Goal: Communication & Community: Answer question/provide support

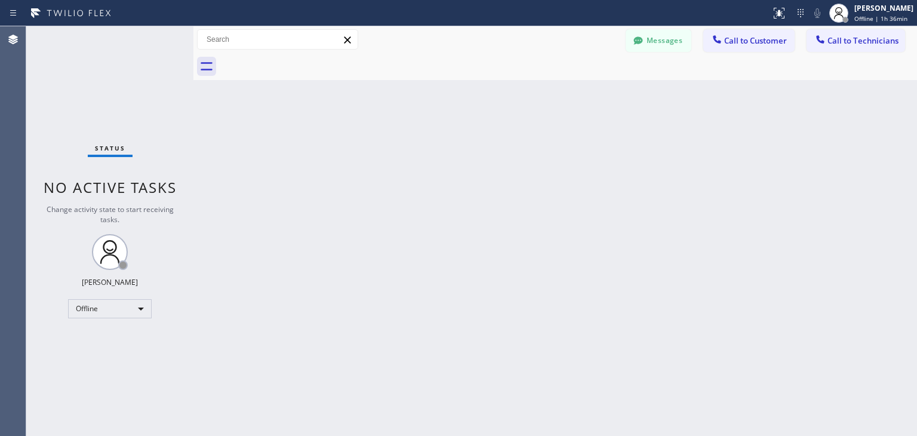
click at [686, 56] on div at bounding box center [568, 66] width 697 height 27
click at [673, 46] on button "Messages" at bounding box center [659, 40] width 66 height 23
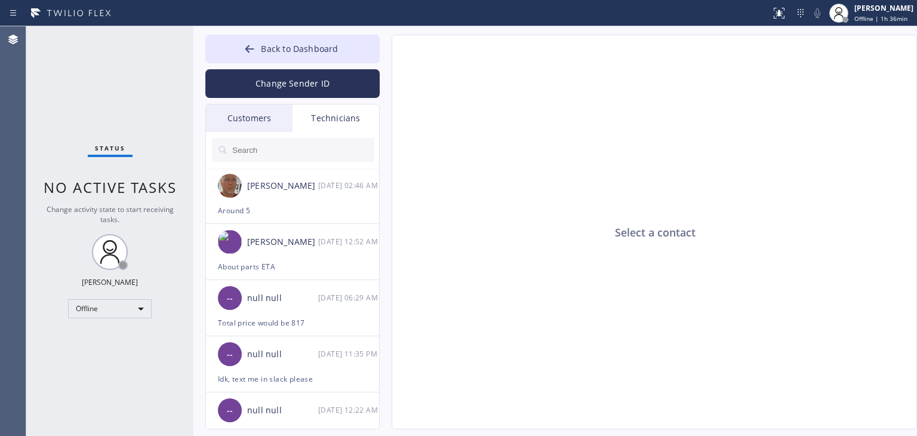
click at [259, 108] on div "Customers" at bounding box center [249, 117] width 87 height 27
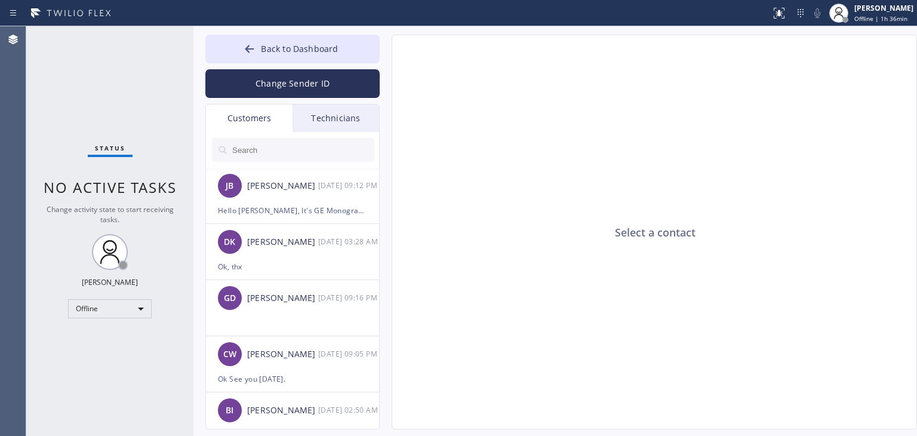
click at [275, 158] on input "text" at bounding box center [302, 150] width 143 height 24
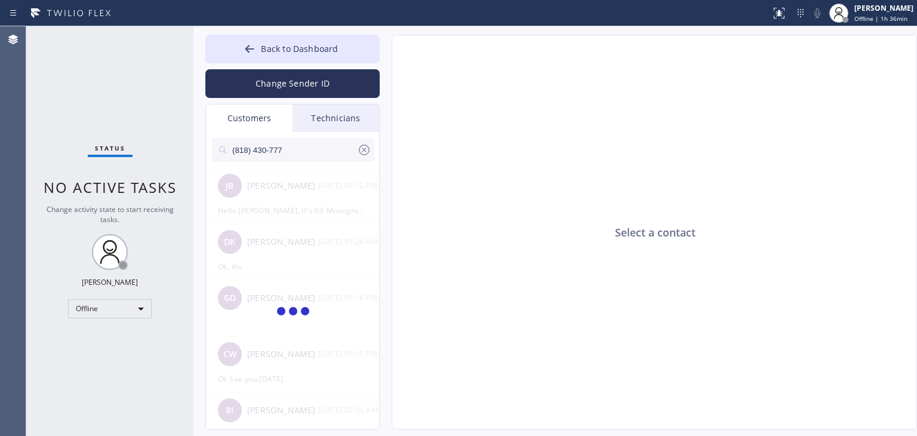
click at [328, 150] on input "(818) 430-777" at bounding box center [294, 150] width 126 height 24
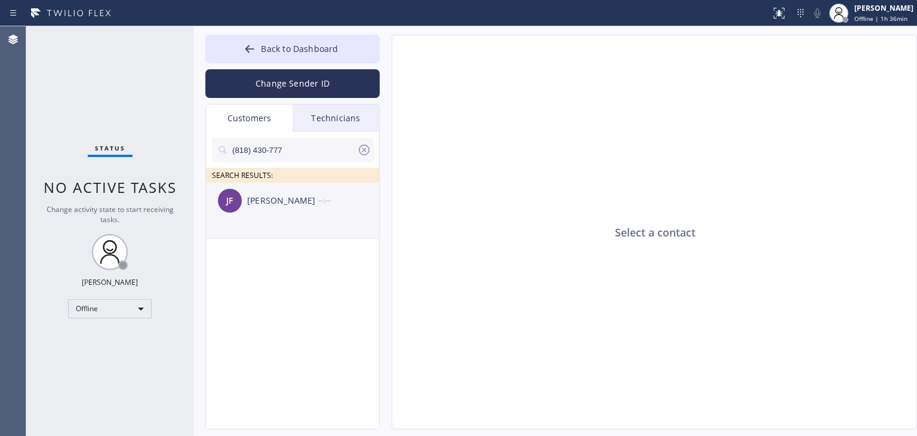
type input "(818) 430-777"
click at [274, 206] on div "[PERSON_NAME]" at bounding box center [282, 201] width 71 height 14
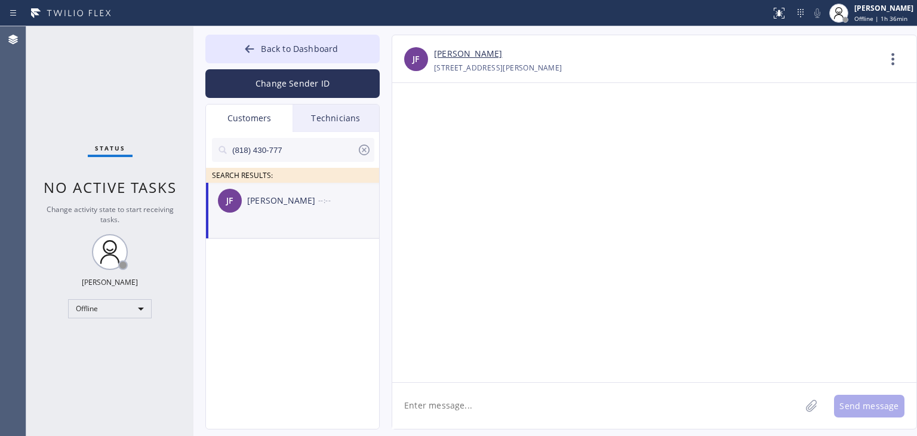
click at [478, 391] on textarea at bounding box center [596, 406] width 408 height 46
paste textarea "Santa Clarita Appliance Repair"
click at [476, 406] on textarea "Hello Joseph, It's Santa Clarita Appliance Repair" at bounding box center [607, 406] width 430 height 46
click at [616, 417] on textarea "Hello Joseph, It's Santa Clarita Appliance Repair" at bounding box center [607, 406] width 430 height 46
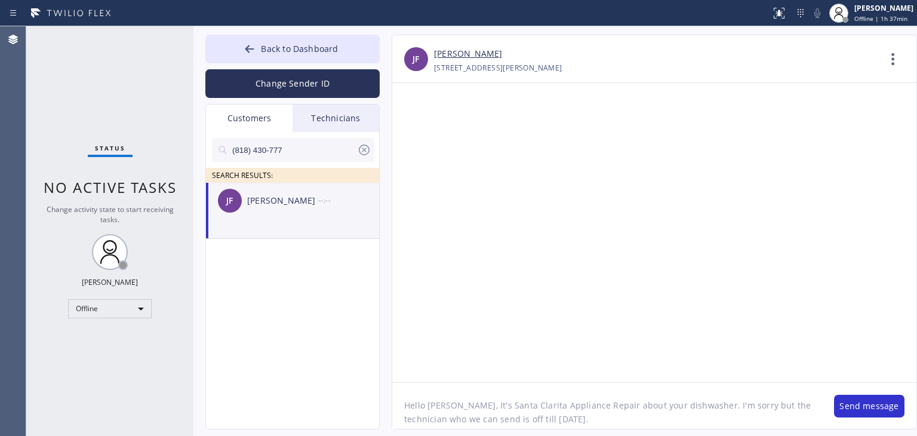
click at [568, 417] on textarea "Hello Joseph, It's Santa Clarita Appliance Repair about your dishwasher. I'm so…" at bounding box center [607, 406] width 430 height 46
type textarea "Hello [PERSON_NAME], It's Santa Clarita Appliance Repair about your dishwasher.…"
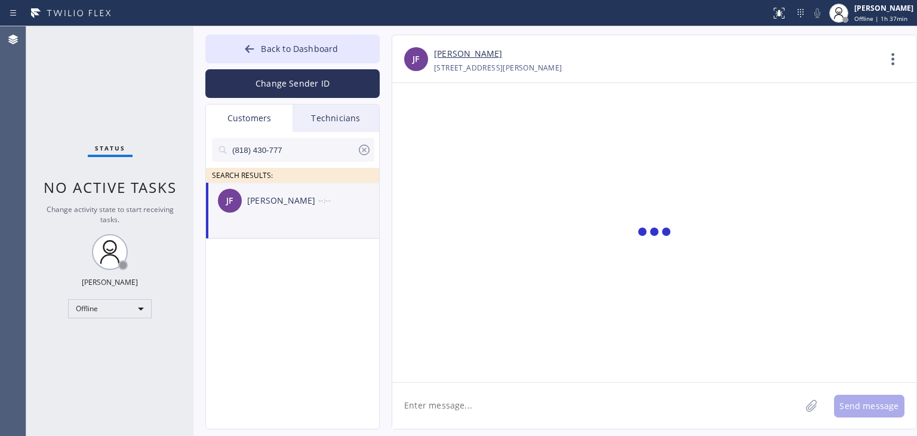
scroll to position [0, 0]
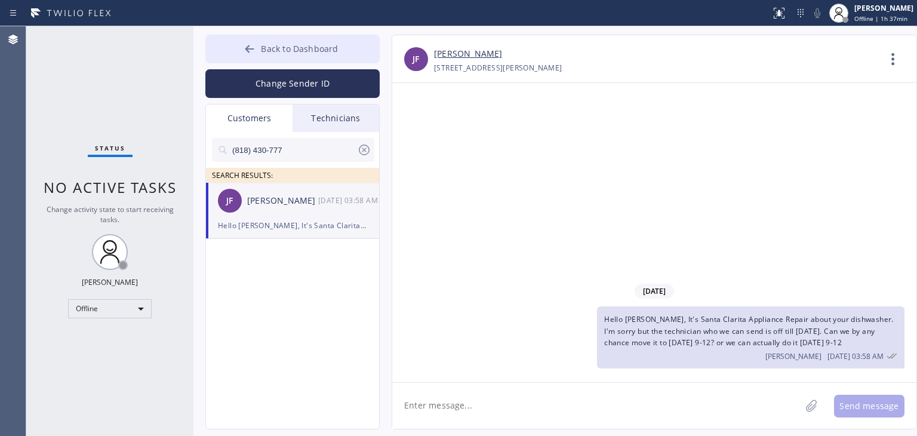
click at [330, 54] on span "Back to Dashboard" at bounding box center [299, 48] width 77 height 11
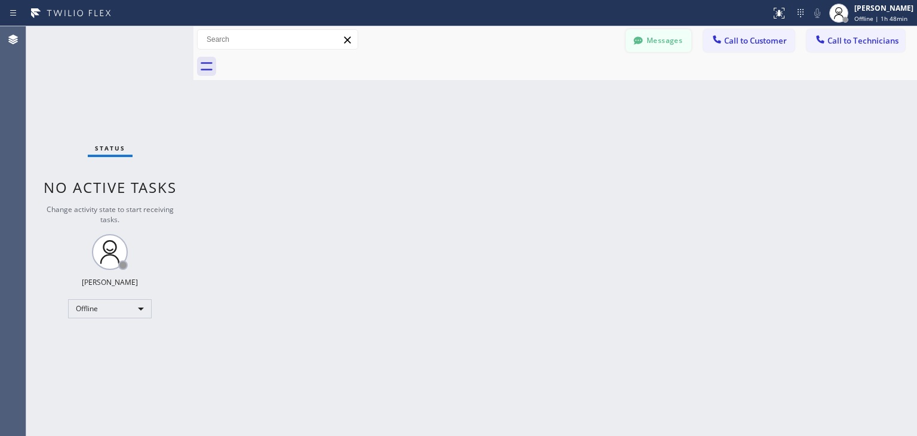
click at [636, 45] on icon at bounding box center [638, 41] width 12 height 12
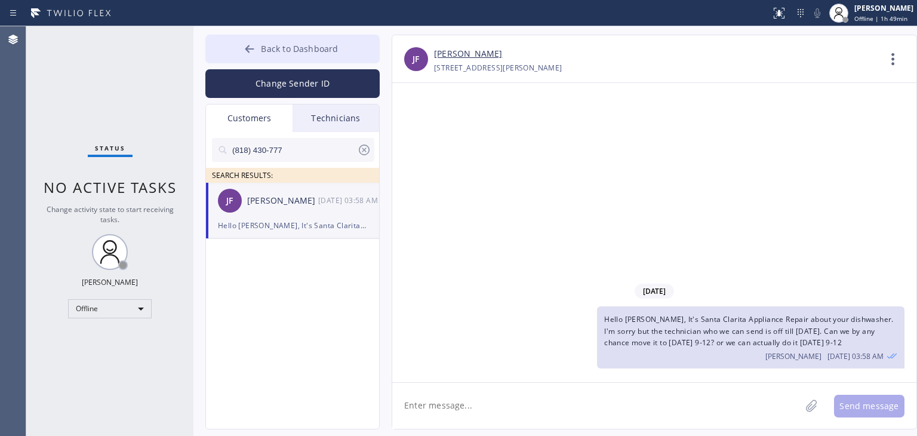
click at [349, 59] on button "Back to Dashboard" at bounding box center [292, 49] width 174 height 29
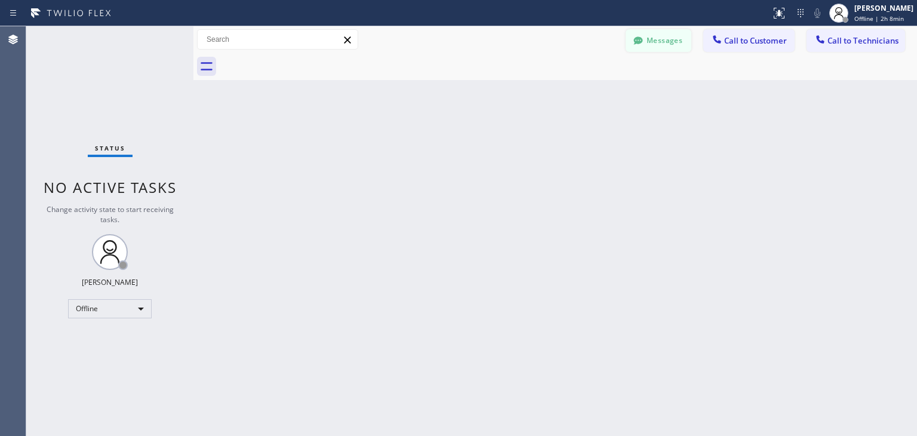
click at [663, 45] on button "Messages" at bounding box center [659, 40] width 66 height 23
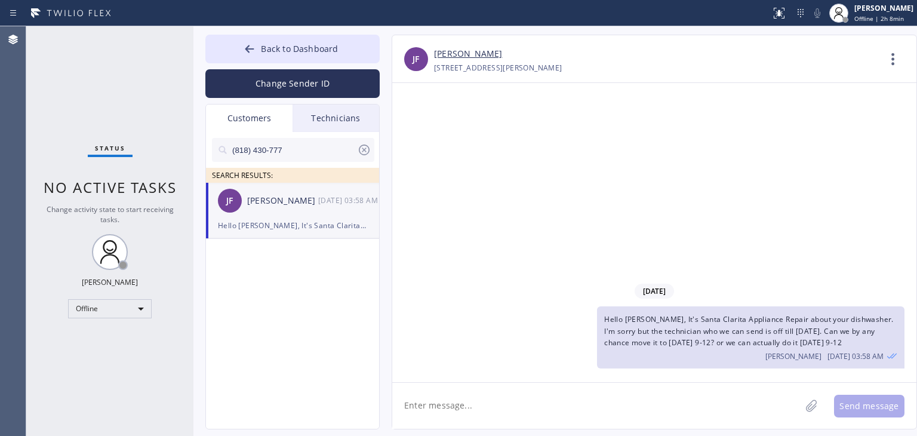
click at [367, 146] on icon at bounding box center [364, 149] width 11 height 11
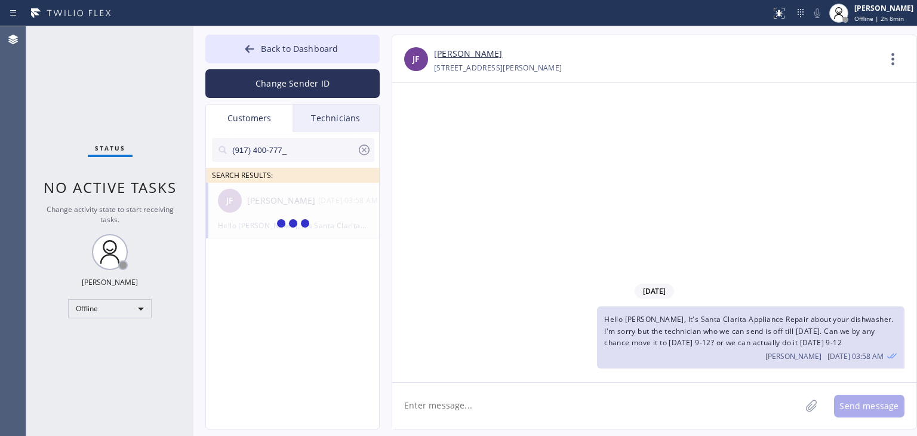
type input "(917) 400-"
click at [328, 146] on input "(917) 400-" at bounding box center [294, 150] width 126 height 24
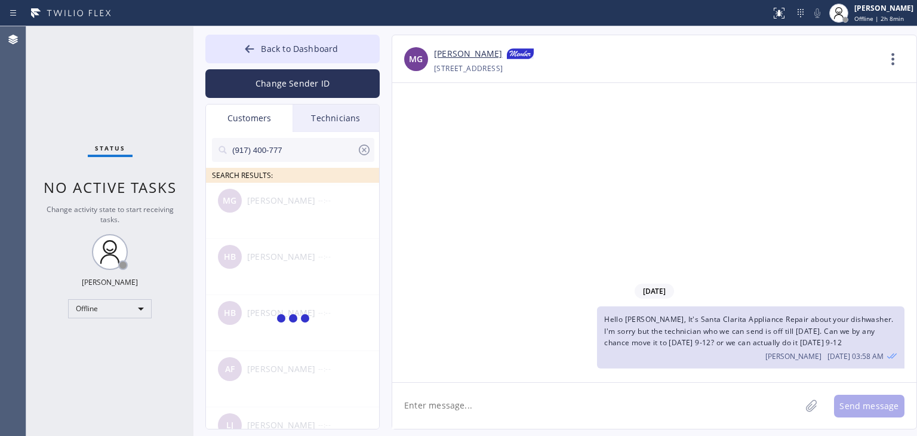
click at [328, 146] on input "(917) 400-777" at bounding box center [294, 150] width 126 height 24
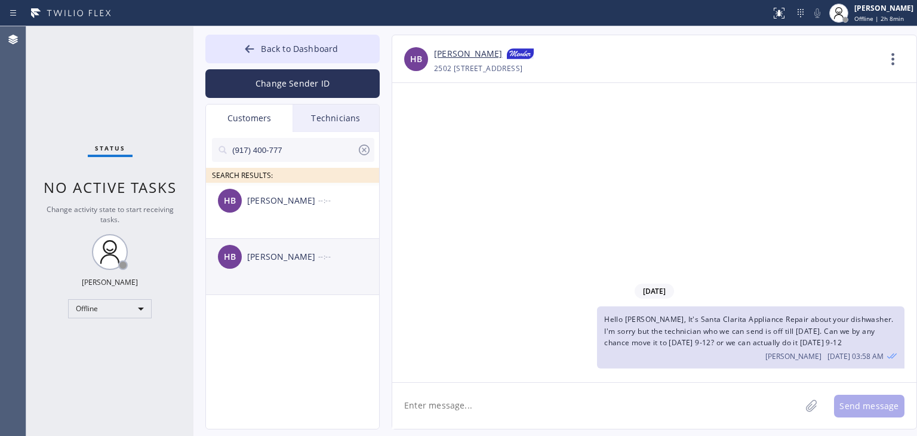
type input "(917) 400-777"
click at [289, 265] on div "HB Hector Baldonado --:--" at bounding box center [293, 257] width 174 height 36
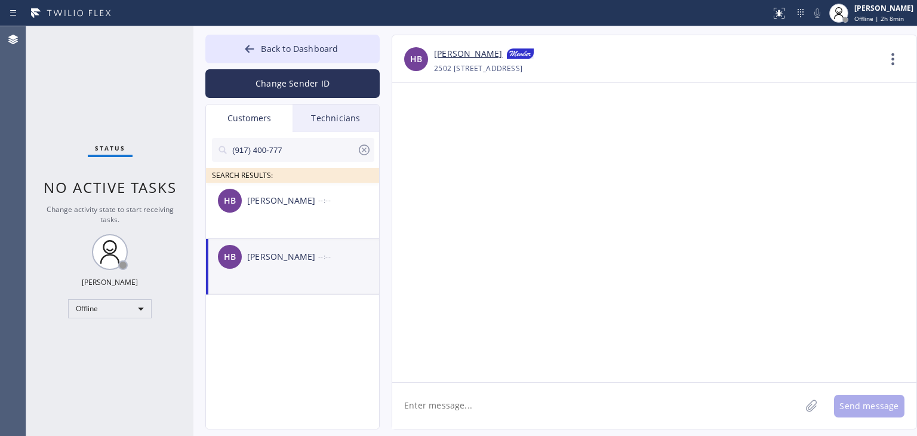
click at [473, 410] on textarea at bounding box center [596, 406] width 408 height 46
paste textarea "Good day! This is the appliance repair company you recently contacted. Unfortun…"
type textarea "Good day! This is the appliance repair company you recently contacted. Unfortun…"
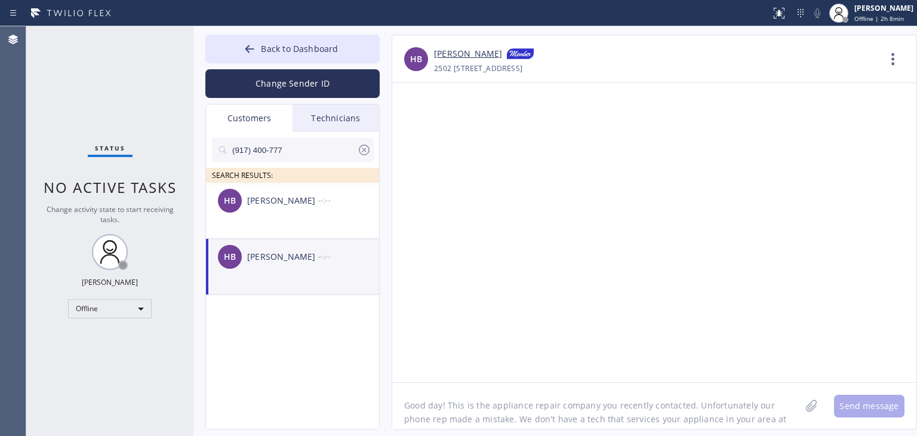
click at [527, 402] on textarea "Good day! This is the appliance repair company you recently contacted. Unfortun…" at bounding box center [596, 406] width 408 height 46
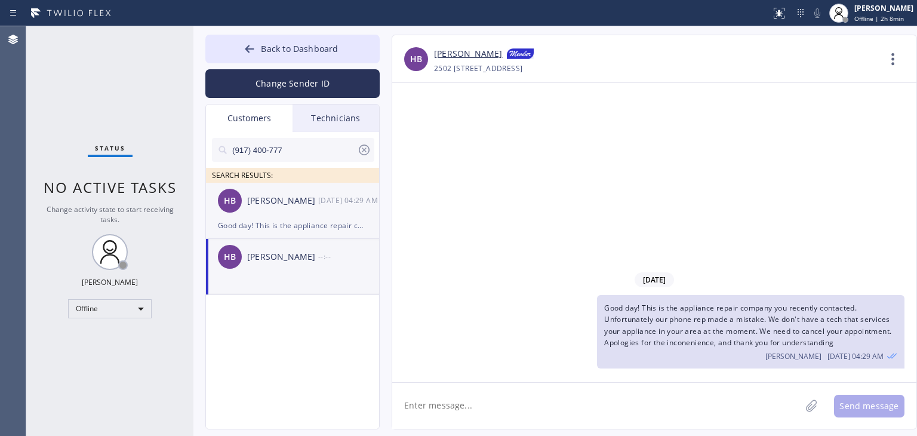
click at [346, 223] on div "Good day! This is the appliance repair company you recently contacted. Unfortun…" at bounding box center [292, 226] width 149 height 14
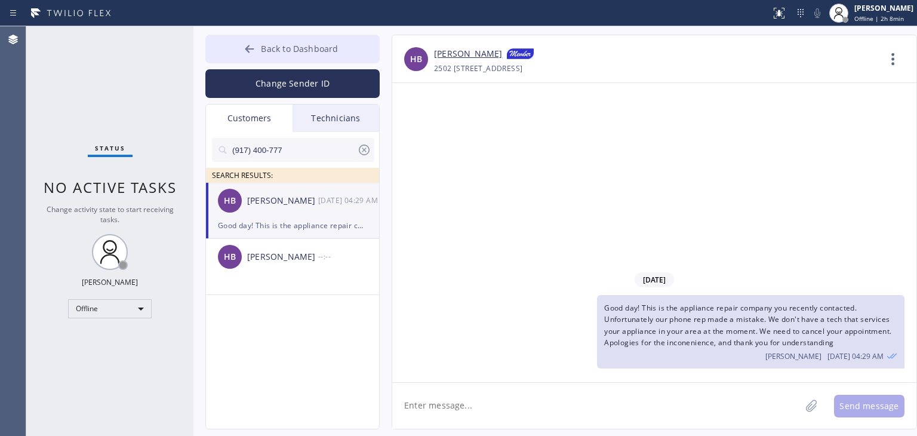
click at [355, 44] on button "Back to Dashboard" at bounding box center [292, 49] width 174 height 29
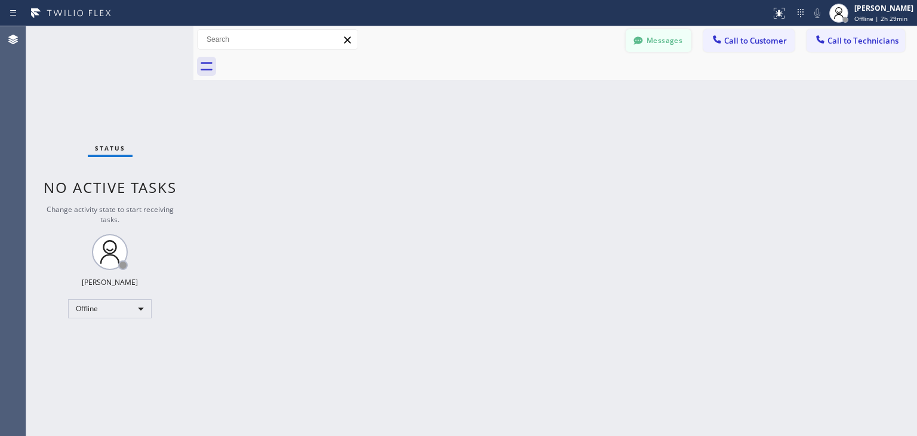
click at [664, 45] on button "Messages" at bounding box center [659, 40] width 66 height 23
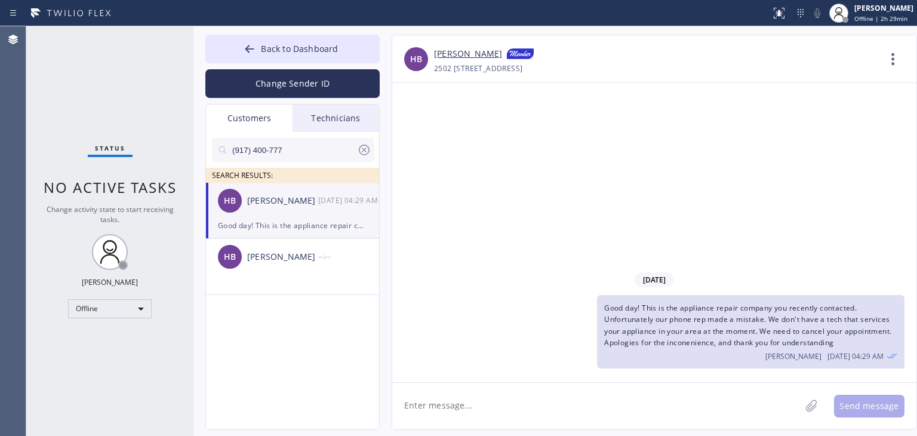
click at [368, 153] on icon at bounding box center [364, 150] width 14 height 14
click at [364, 135] on div "SEARCH RESULTS:" at bounding box center [293, 157] width 174 height 51
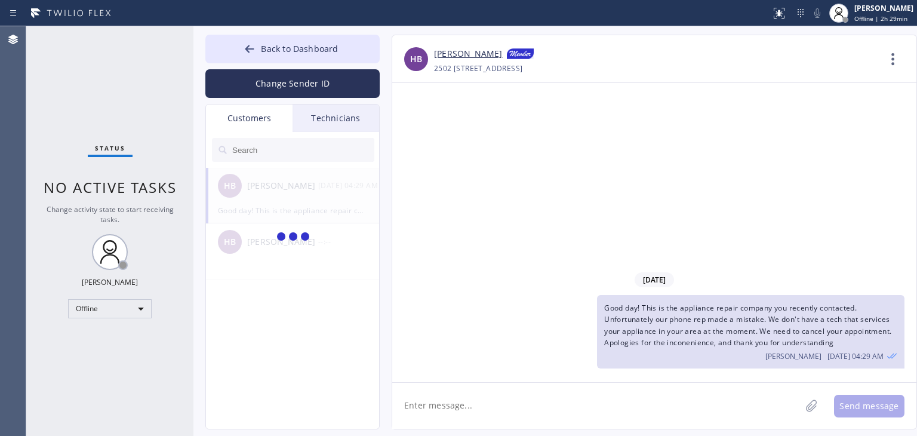
click at [360, 127] on div "Technicians" at bounding box center [336, 117] width 87 height 27
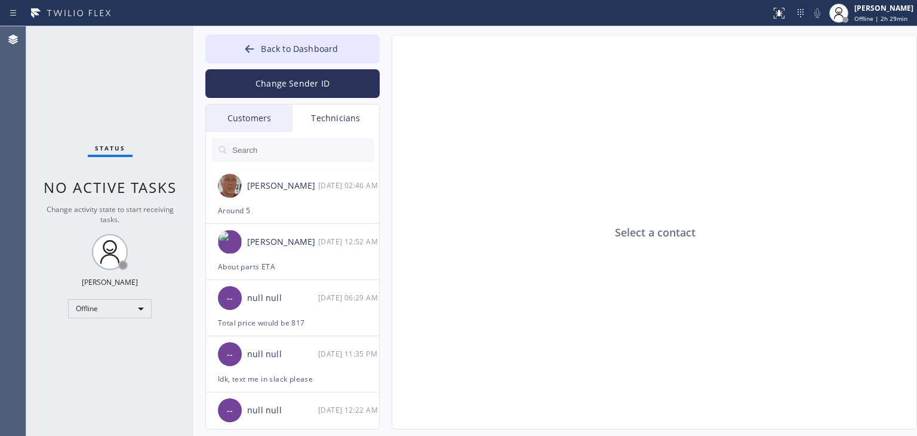
click at [253, 118] on div "Customers" at bounding box center [249, 117] width 87 height 27
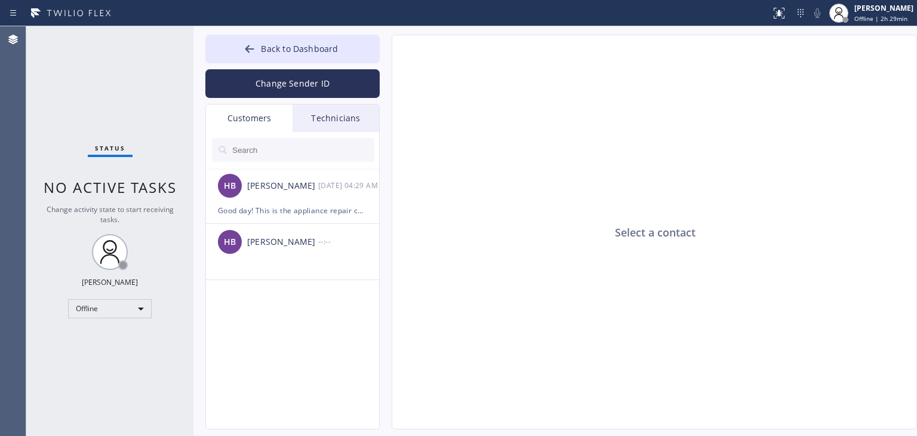
click at [310, 147] on input "text" at bounding box center [302, 150] width 143 height 24
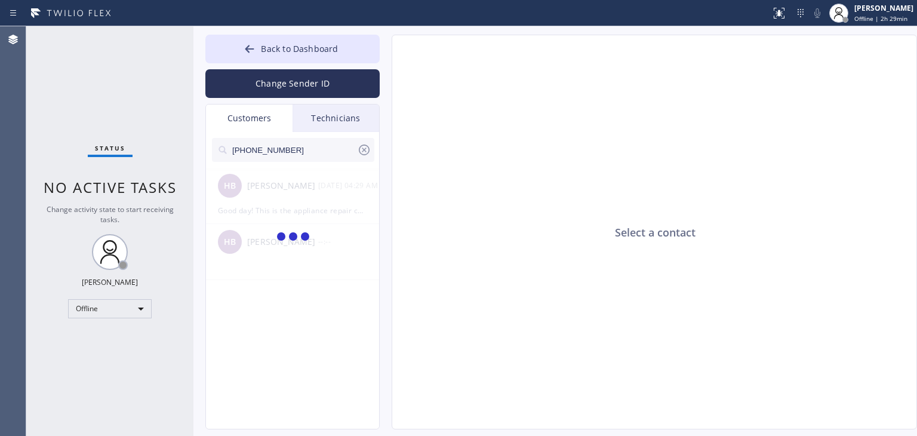
click at [310, 147] on input "(704) 222-2363" at bounding box center [294, 150] width 126 height 24
click at [310, 147] on input "(704) 222-236" at bounding box center [294, 150] width 126 height 24
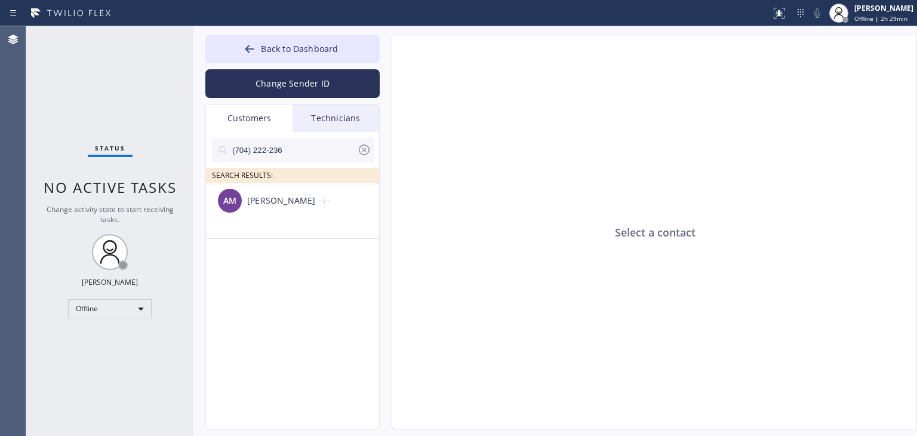
click at [304, 196] on div "[PERSON_NAME]" at bounding box center [282, 201] width 71 height 14
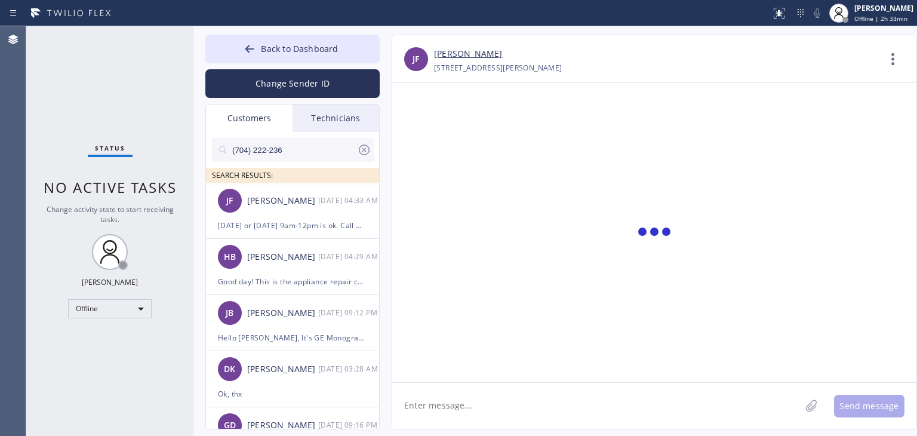
click at [291, 153] on input "(704) 222-236" at bounding box center [294, 150] width 126 height 24
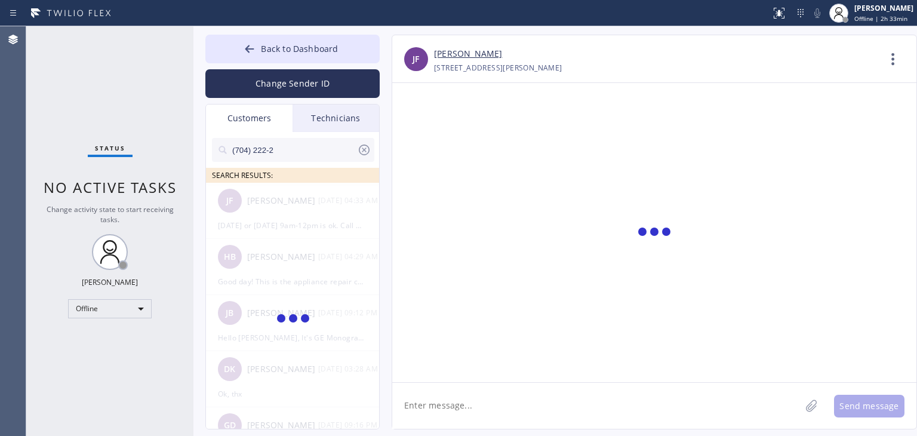
click at [291, 153] on input "(704) 222-2" at bounding box center [294, 150] width 126 height 24
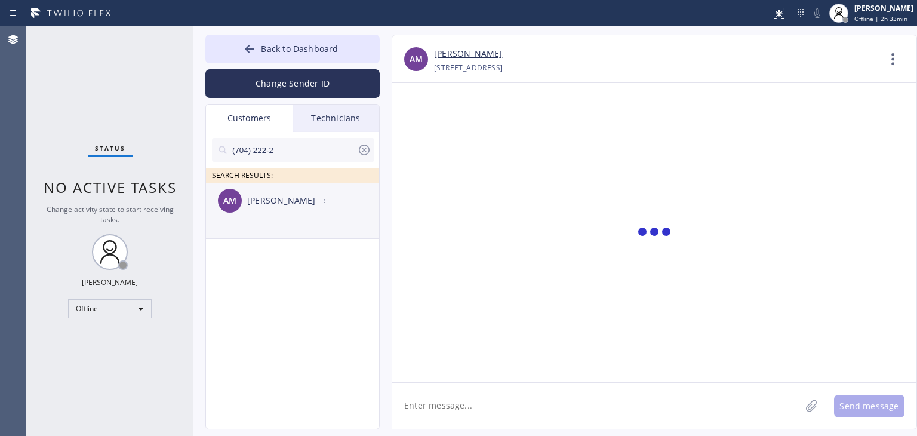
type input "(704) 222-2"
click at [327, 223] on li "AM Amy Mccarter --:--" at bounding box center [293, 211] width 174 height 56
click at [479, 407] on textarea at bounding box center [596, 406] width 408 height 46
paste textarea "Los Altos Sub-Zero Repair Team"
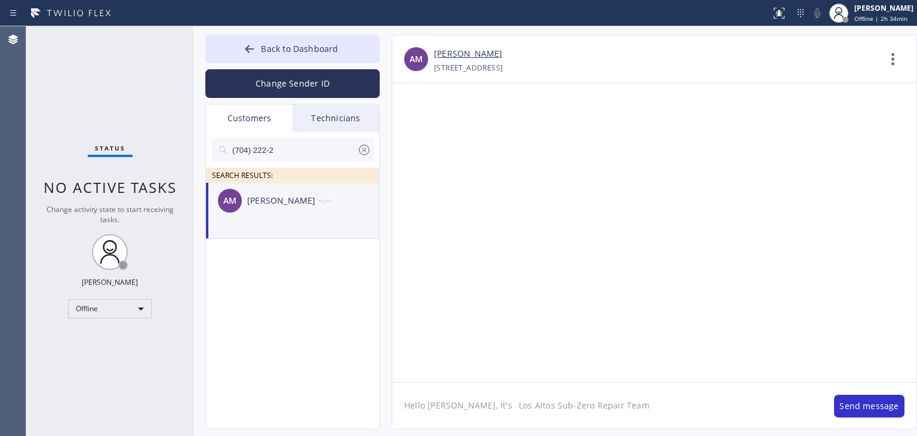
click at [482, 402] on textarea "Hello Amy, It's Los Altos Sub-Zero Repair Team" at bounding box center [607, 406] width 430 height 46
click at [617, 401] on textarea "Hello Amy, It's Los Altos Sub-Zero Repair Team" at bounding box center [607, 406] width 430 height 46
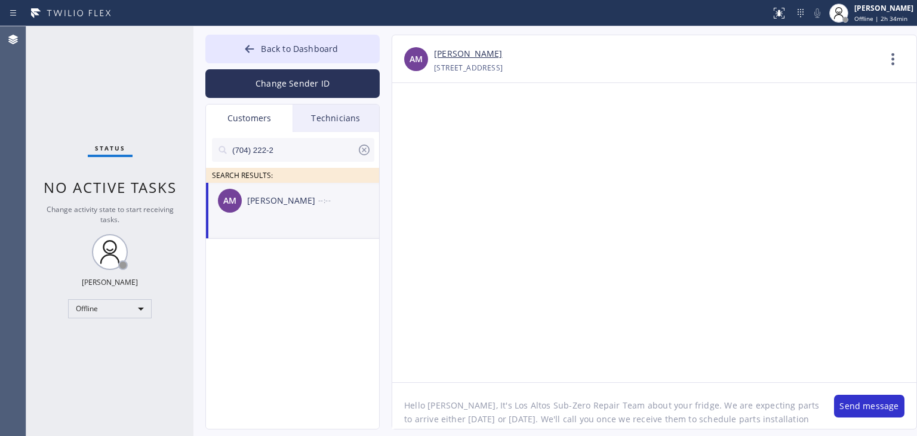
scroll to position [10, 0]
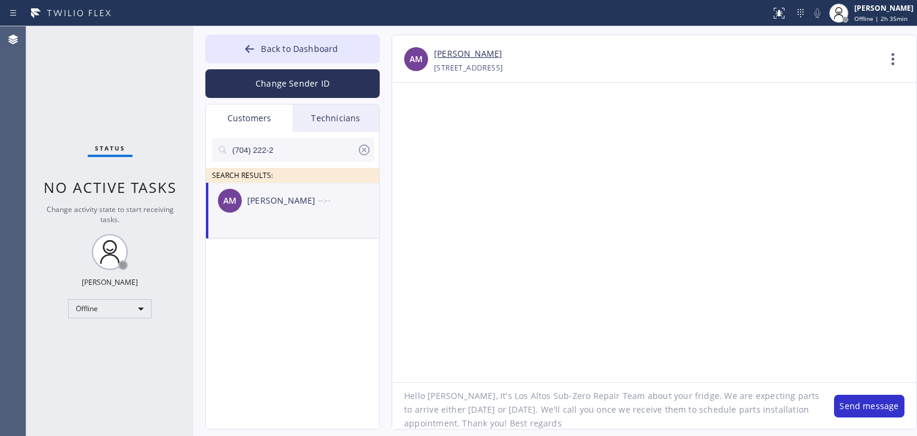
type textarea "Hello [PERSON_NAME], It's Los Altos Sub-Zero Repair Team about your fridge. We …"
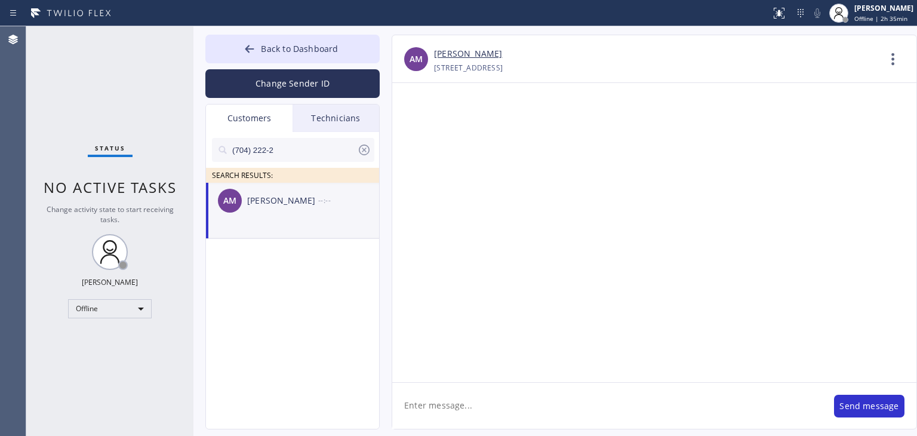
scroll to position [0, 0]
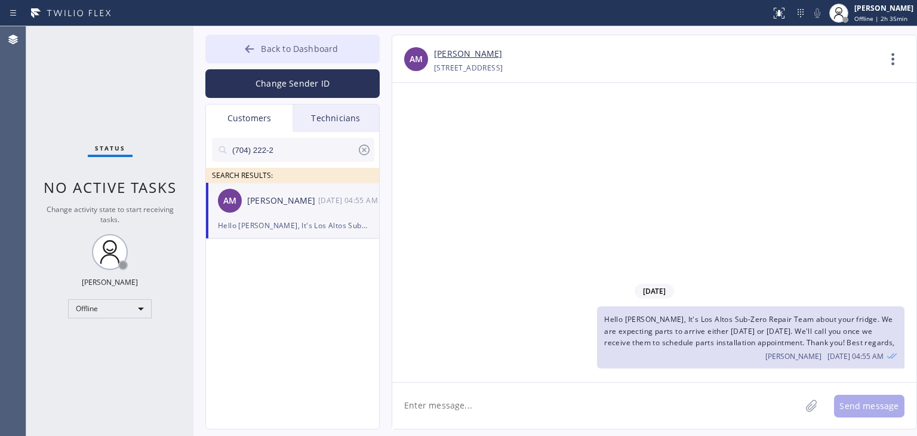
click at [243, 43] on div at bounding box center [249, 50] width 14 height 14
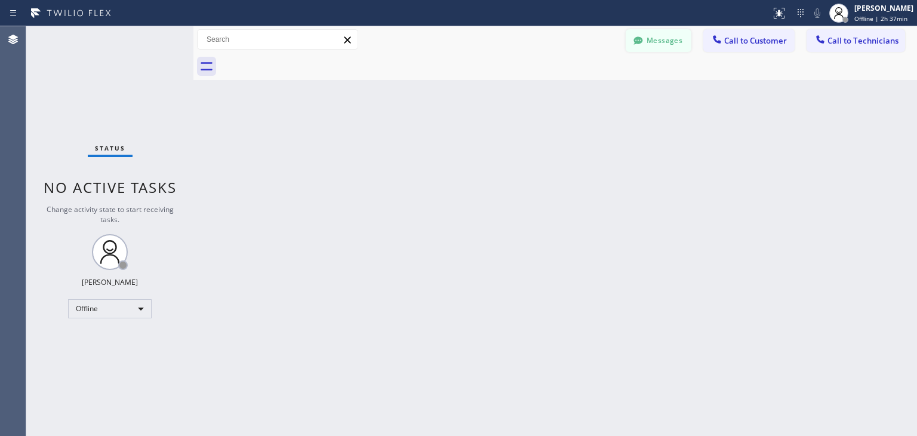
click at [661, 42] on button "Messages" at bounding box center [659, 40] width 66 height 23
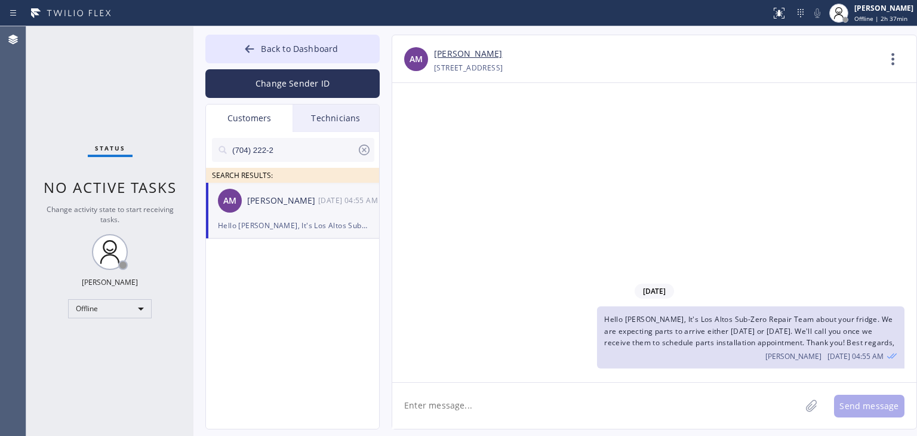
click at [370, 149] on icon at bounding box center [364, 150] width 14 height 14
click at [370, 105] on div "Technicians" at bounding box center [336, 117] width 87 height 27
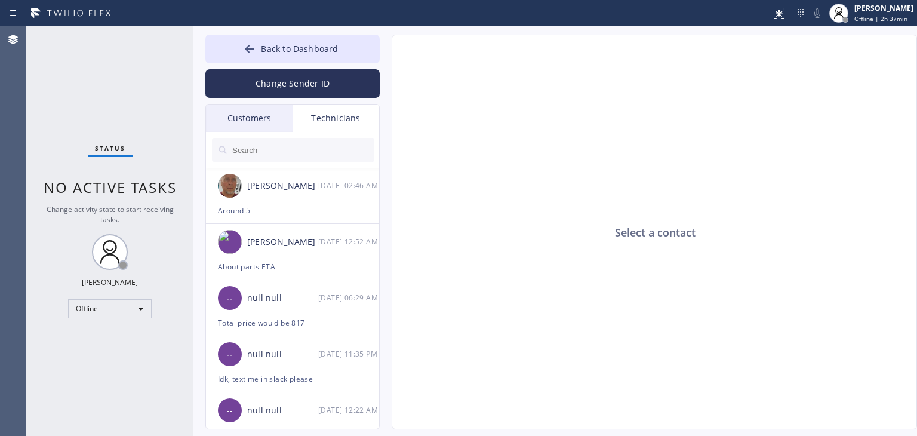
click at [260, 120] on div "Customers" at bounding box center [249, 117] width 87 height 27
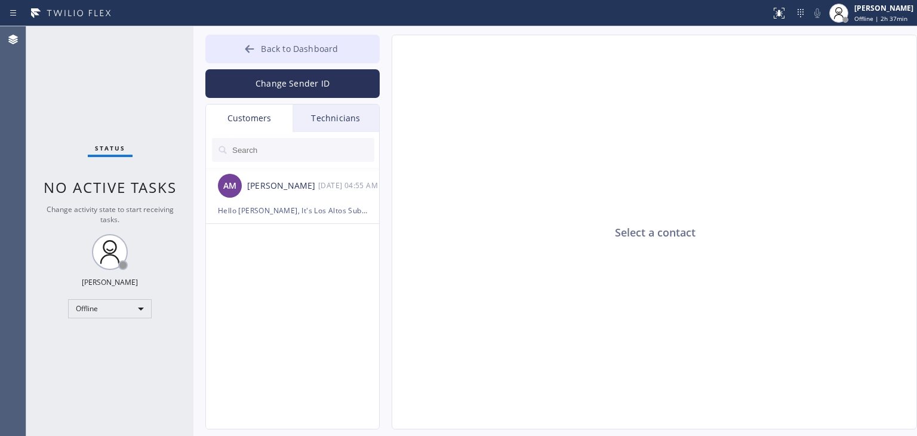
click at [320, 41] on button "Back to Dashboard" at bounding box center [292, 49] width 174 height 29
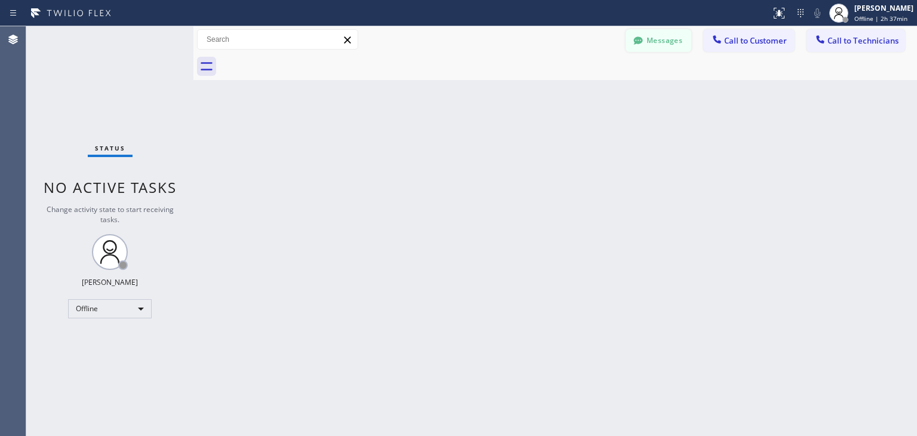
click at [654, 29] on button "Messages" at bounding box center [659, 40] width 66 height 23
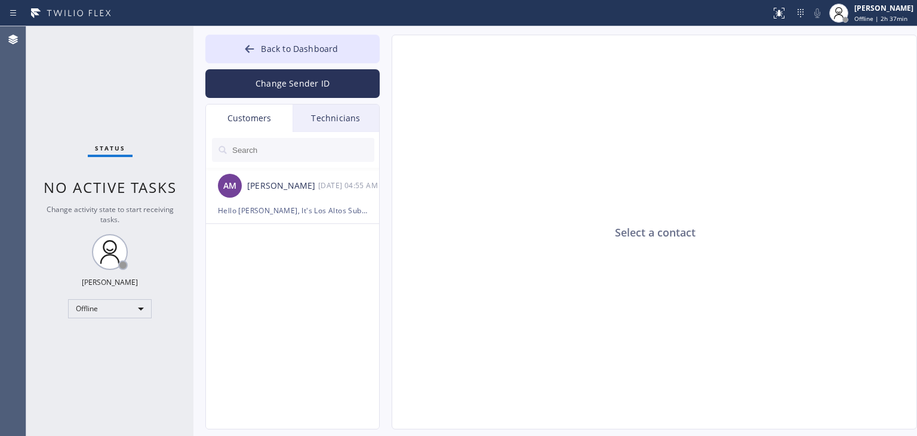
click at [371, 134] on div at bounding box center [293, 150] width 174 height 36
click at [363, 126] on div "Technicians" at bounding box center [336, 117] width 87 height 27
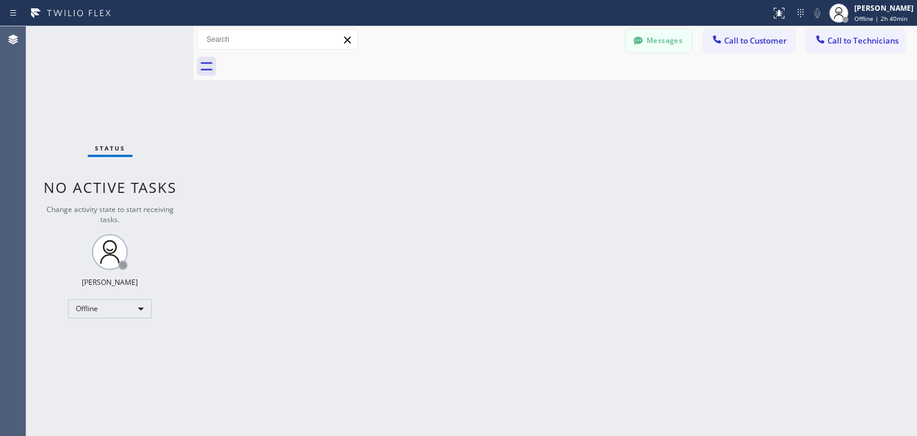
click at [651, 51] on button "Messages" at bounding box center [659, 40] width 66 height 23
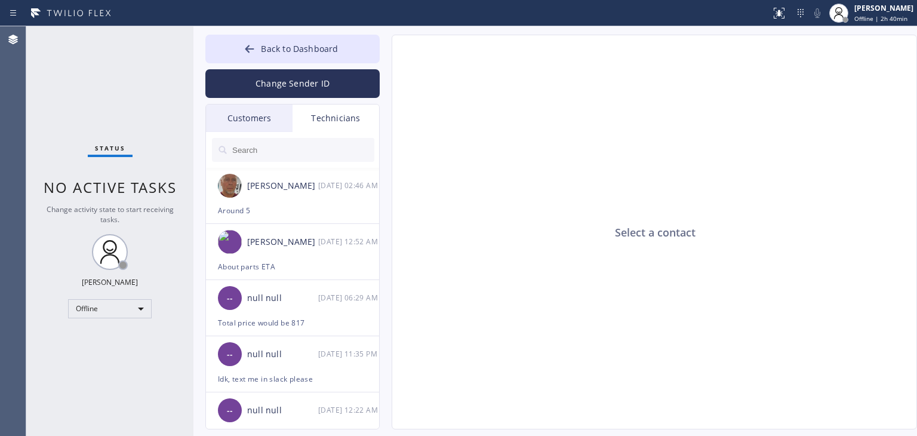
click at [265, 130] on div "Customers" at bounding box center [249, 117] width 87 height 27
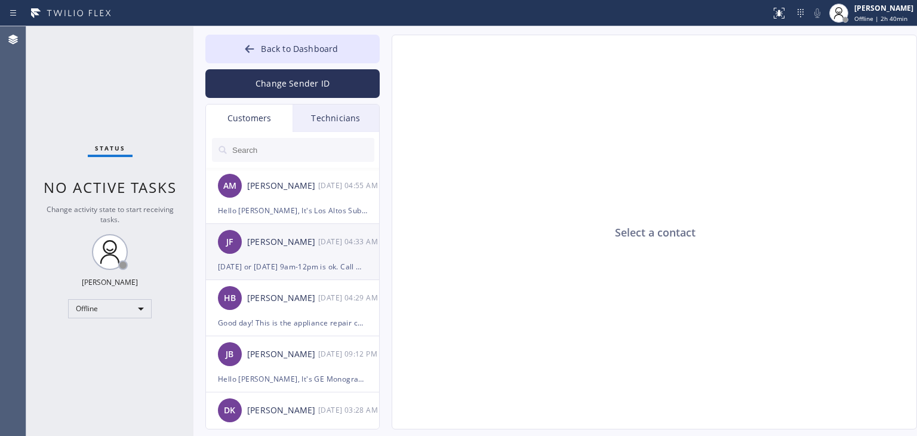
click at [323, 256] on div "[PERSON_NAME] [DATE] 04:33 AM" at bounding box center [293, 242] width 174 height 36
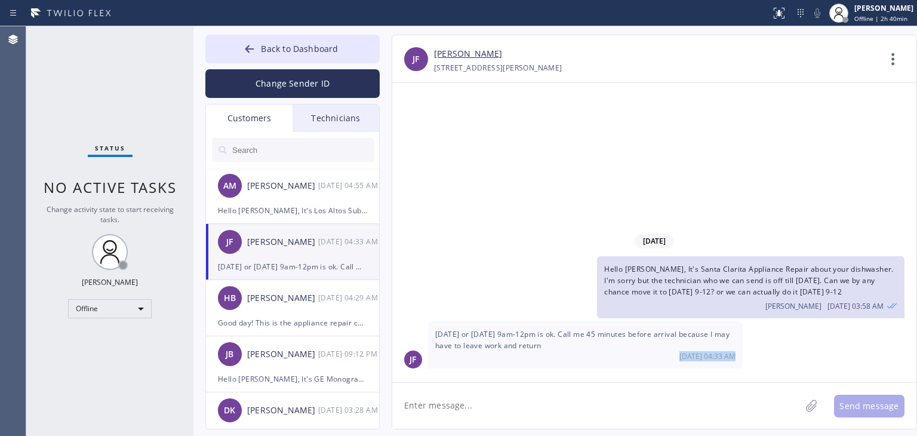
drag, startPoint x: 492, startPoint y: 380, endPoint x: 490, endPoint y: 391, distance: 11.6
click at [490, 391] on div "[PERSON_NAME] [PHONE_NUMBER] Choose phone number [PHONE_NUMBER] [STREET_ADDRESS…" at bounding box center [654, 232] width 525 height 395
click at [490, 391] on textarea at bounding box center [596, 406] width 408 height 46
click at [588, 402] on textarea "Actually we need it to be" at bounding box center [607, 406] width 430 height 46
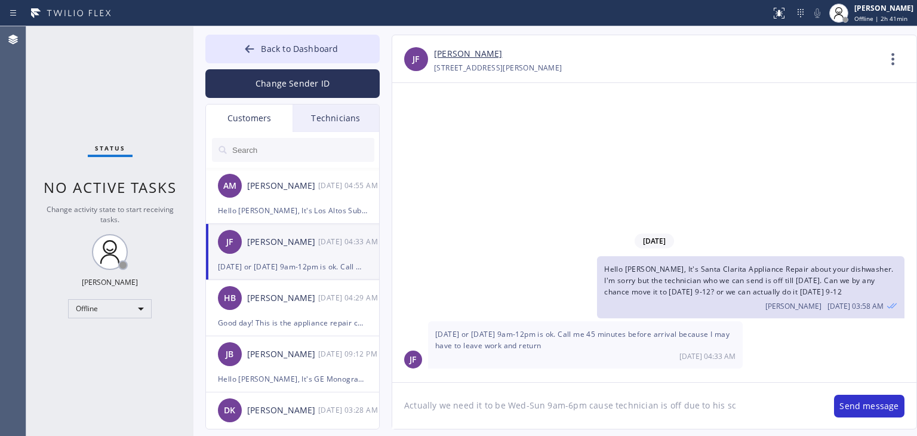
click at [743, 401] on textarea "Actually we need it to be Wed-Sun 9am-6pm cause technician is off due to his sc" at bounding box center [607, 406] width 430 height 46
click at [758, 407] on textarea "Actually we need it to be Wed-Sun 9am-6pm cause technician is off due to his sc" at bounding box center [607, 406] width 430 height 46
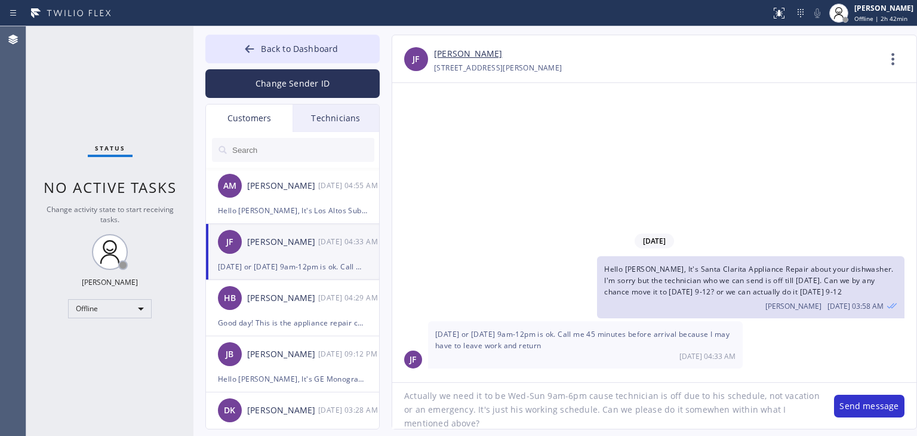
type textarea "Actually we need it to be Wed-Sun 9am-6pm cause technician is off due to his sc…"
click at [853, 401] on button "Send message" at bounding box center [869, 406] width 70 height 23
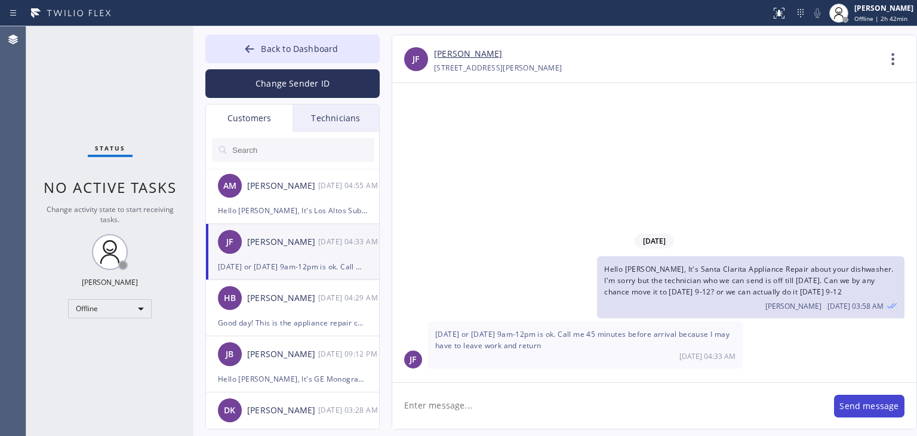
scroll to position [0, 0]
